Goal: Information Seeking & Learning: Learn about a topic

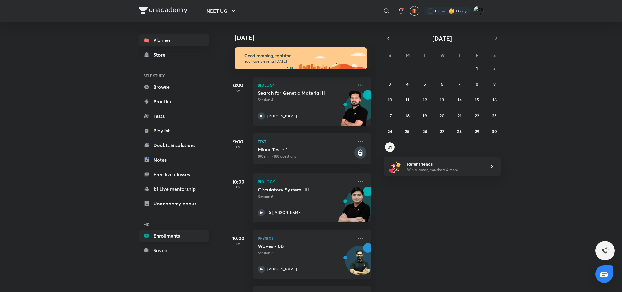
click at [164, 232] on link "Enrollments" at bounding box center [174, 236] width 70 height 12
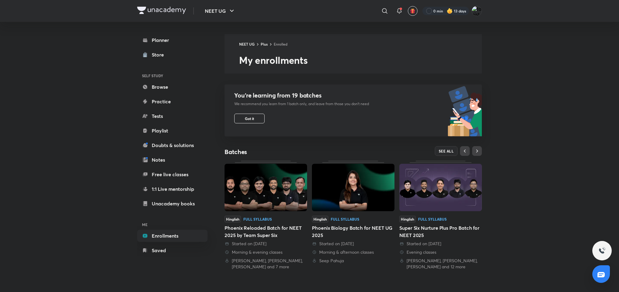
click at [278, 203] on img at bounding box center [266, 187] width 83 height 47
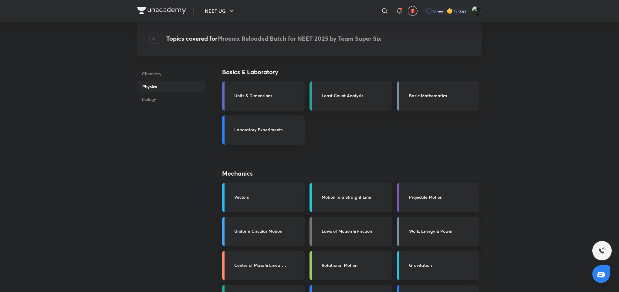
scroll to position [255, 0]
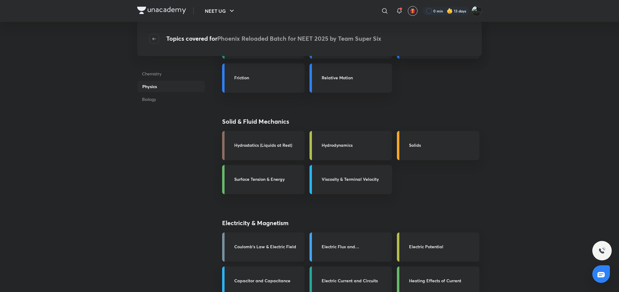
click at [300, 244] on h3 "Coulomb's Law & Electric Field" at bounding box center [267, 246] width 67 height 6
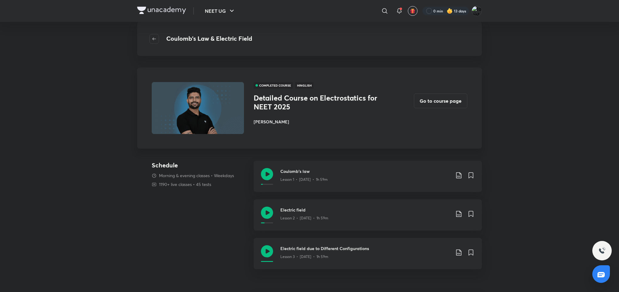
scroll to position [235, 0]
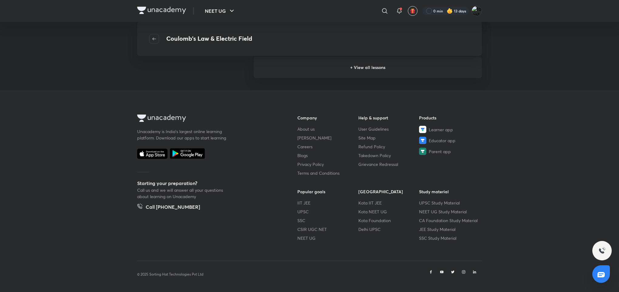
click at [392, 62] on h6 "+ View all lessons" at bounding box center [368, 67] width 228 height 21
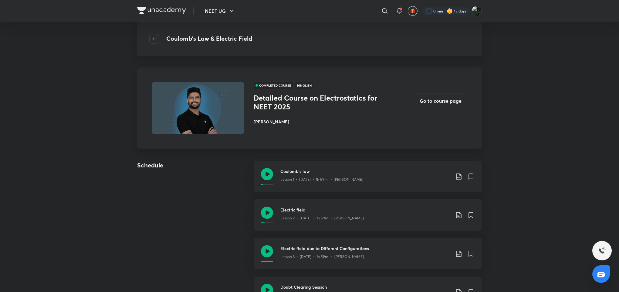
click at [433, 282] on div "Doubt Clearing Session Lesson 4 • [DATE] • 2h 2m • [PERSON_NAME]" at bounding box center [368, 291] width 228 height 31
